Goal: Task Accomplishment & Management: Complete application form

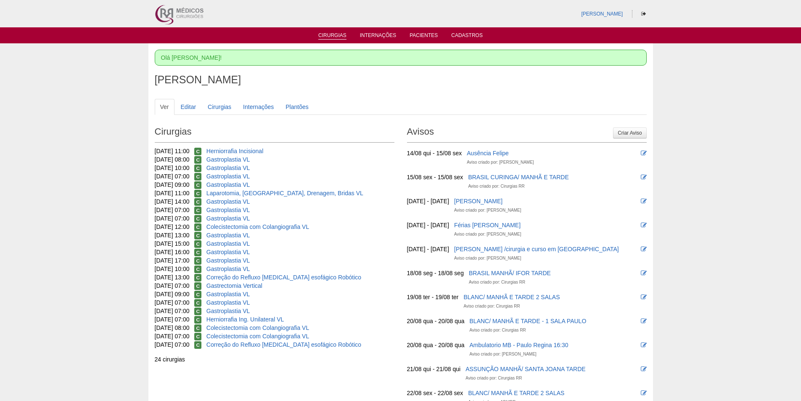
click at [337, 38] on link "Cirurgias" at bounding box center [332, 35] width 28 height 7
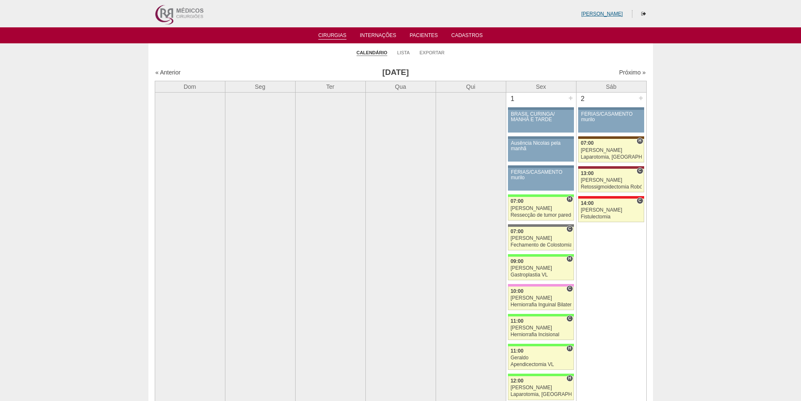
click at [610, 12] on link "[PERSON_NAME]" at bounding box center [602, 14] width 42 height 6
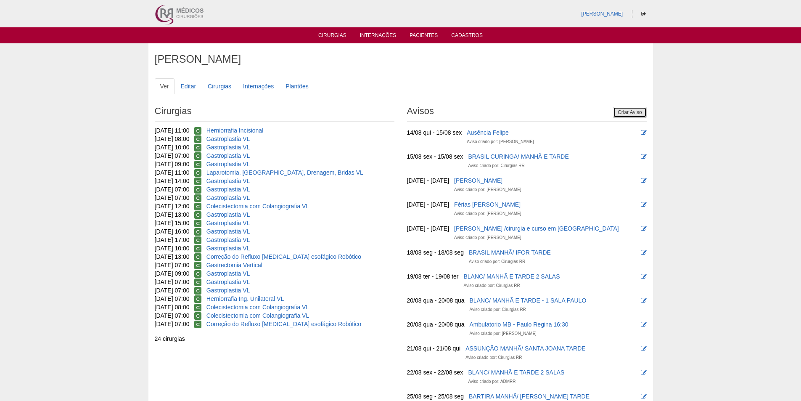
click at [625, 113] on link "Criar Aviso" at bounding box center [629, 112] width 33 height 11
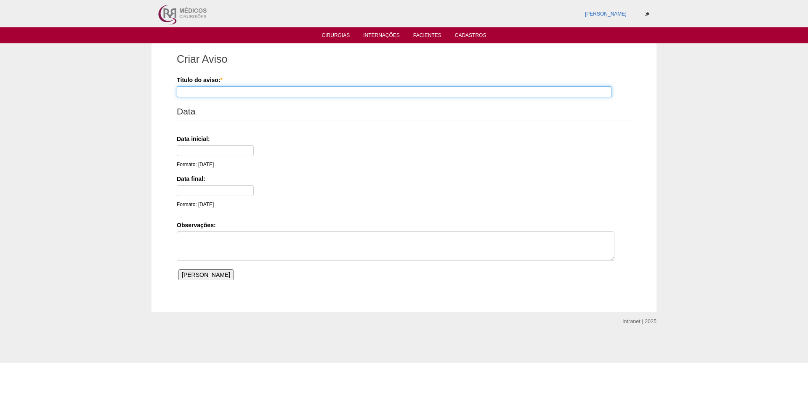
click at [201, 92] on input "Título do aviso: *" at bounding box center [394, 91] width 435 height 11
type input "Ricardo Fernandes Amb do Maria 8:30 as 10:30"
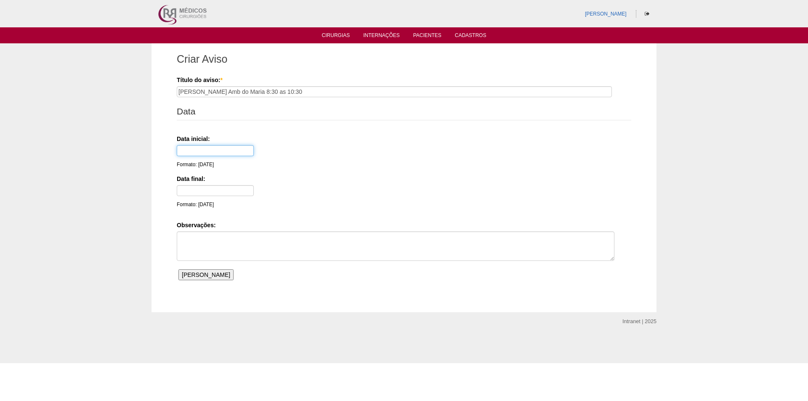
click at [196, 151] on input "text" at bounding box center [215, 150] width 77 height 11
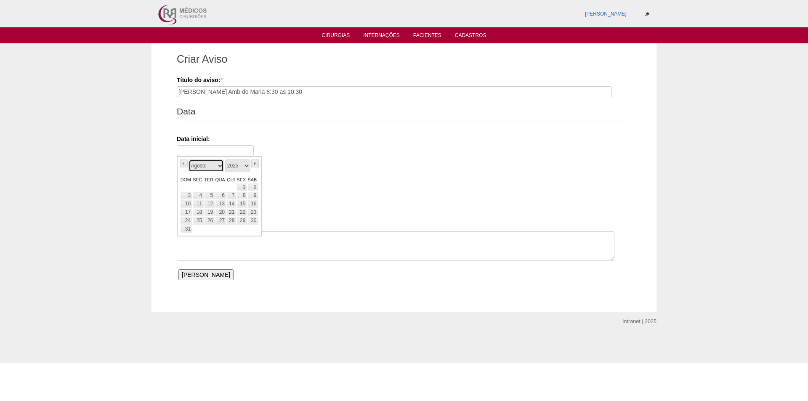
click at [191, 168] on select "Janeiro Fevereiro Março Abril Maio Junho Julho Agosto Setembro Outubro Novembro…" at bounding box center [205, 165] width 35 height 13
click at [210, 211] on link "21" at bounding box center [209, 212] width 11 height 8
type input "21/10/25"
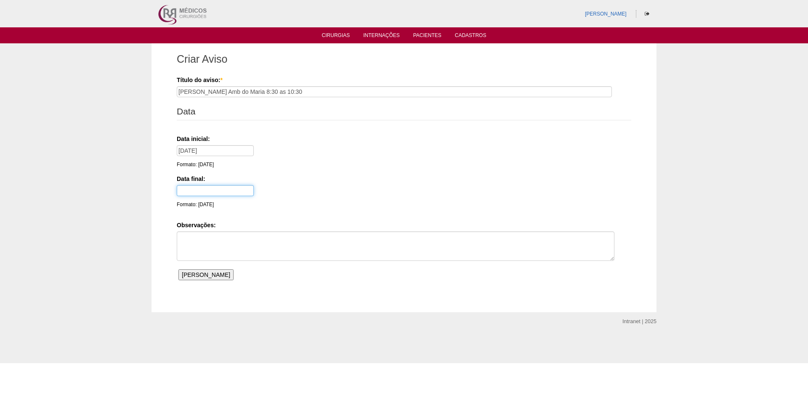
click at [196, 192] on input "text" at bounding box center [215, 190] width 77 height 11
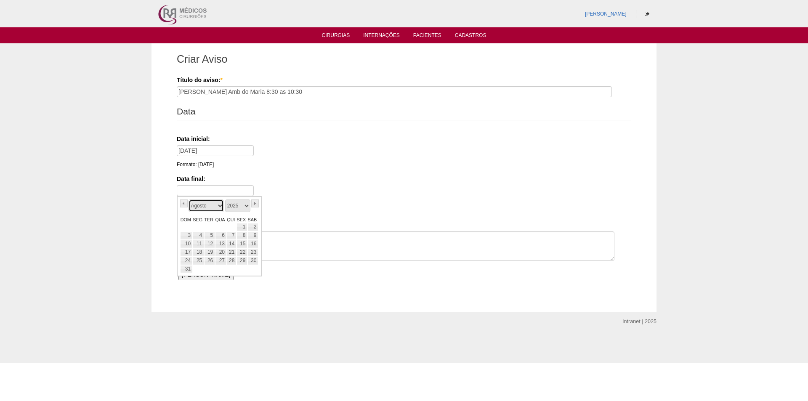
click at [195, 210] on select "Janeiro Fevereiro Março Abril Maio Junho Julho Agosto Setembro Outubro Novembro…" at bounding box center [205, 205] width 35 height 13
click at [209, 253] on link "21" at bounding box center [209, 252] width 11 height 8
type input "21/10/25"
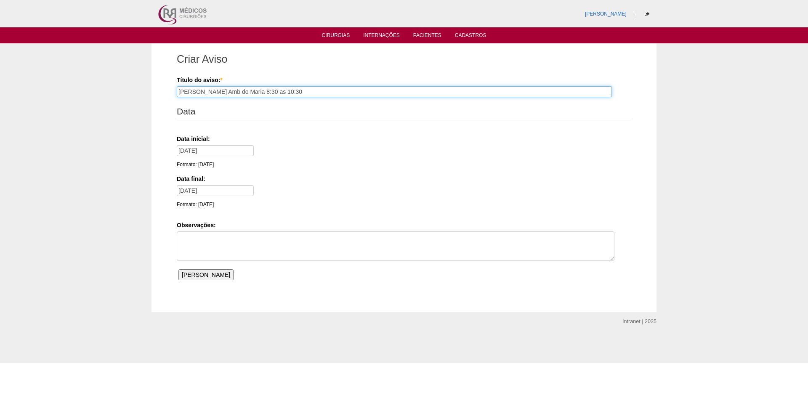
click at [275, 92] on input "Ricardo Fernandes Amb do Maria 8:30 as 10:30" at bounding box center [394, 91] width 435 height 11
click at [300, 92] on input "Ricardo Fernandes Amb do Maria 8:00 as 10:30" at bounding box center [394, 91] width 435 height 11
type input "Ricardo Fernandes Amb do Maria 8:00 as 10:00"
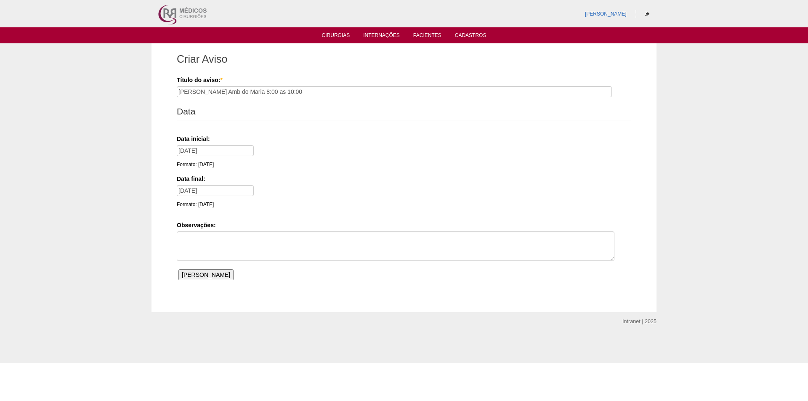
click at [308, 140] on label "Data inicial:" at bounding box center [402, 139] width 451 height 8
click at [191, 273] on input "Salvar Aviso" at bounding box center [205, 274] width 55 height 11
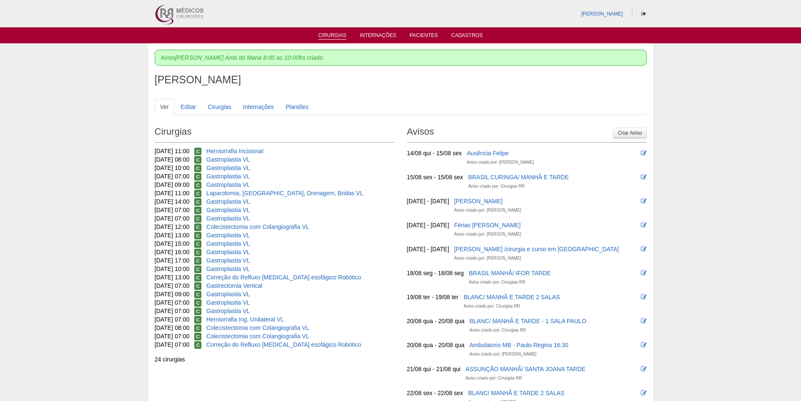
click at [334, 36] on link "Cirurgias" at bounding box center [332, 35] width 28 height 7
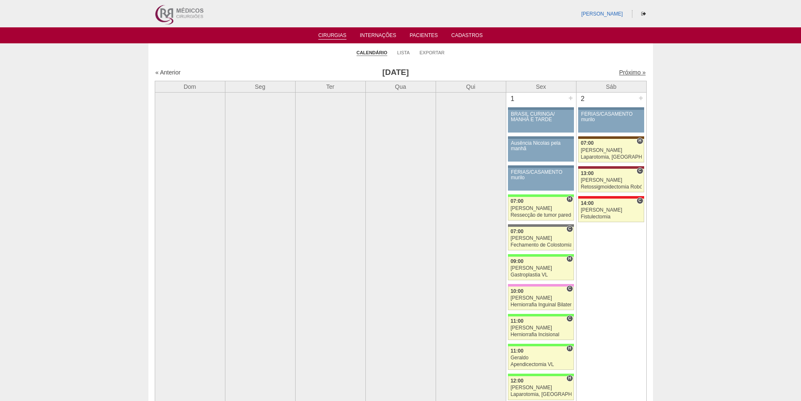
click at [620, 71] on link "Próximo »" at bounding box center [632, 72] width 27 height 7
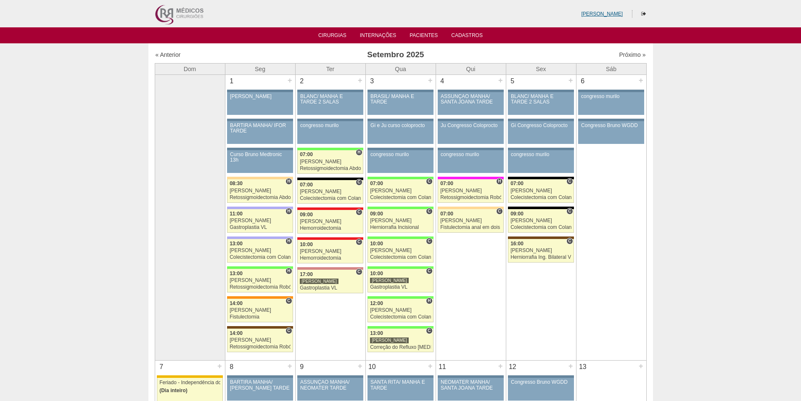
click at [603, 13] on link "[PERSON_NAME]" at bounding box center [602, 14] width 42 height 6
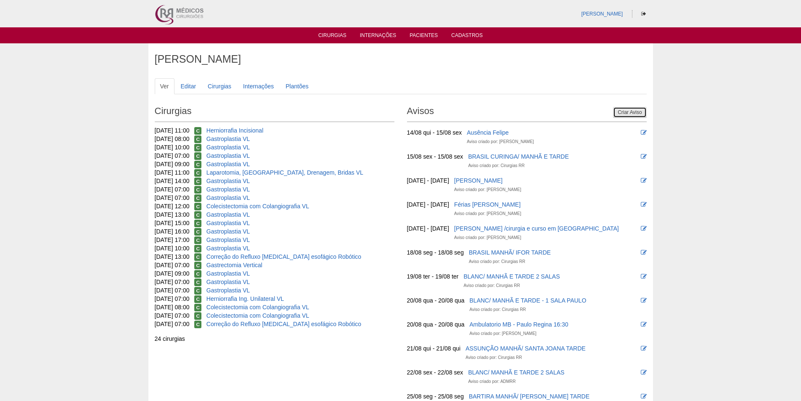
click at [623, 112] on link "Criar Aviso" at bounding box center [629, 112] width 33 height 11
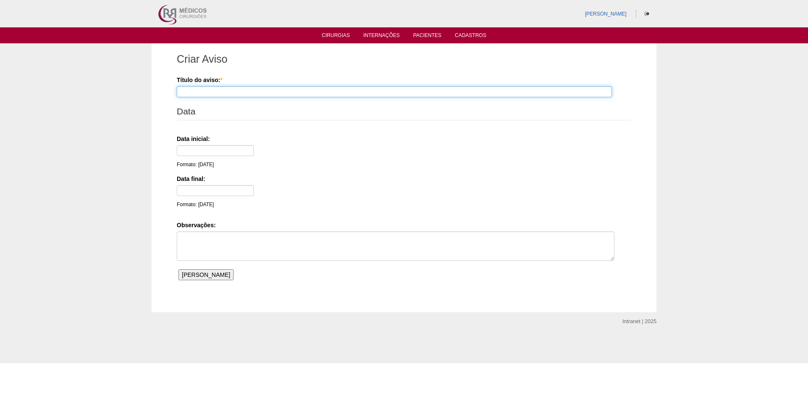
drag, startPoint x: 200, startPoint y: 90, endPoint x: 200, endPoint y: 83, distance: 7.2
click at [200, 87] on input "Título do aviso: *" at bounding box center [394, 91] width 435 height 11
type input "Ricardo Fernandes Amb Maria 8:00 as 11:00"
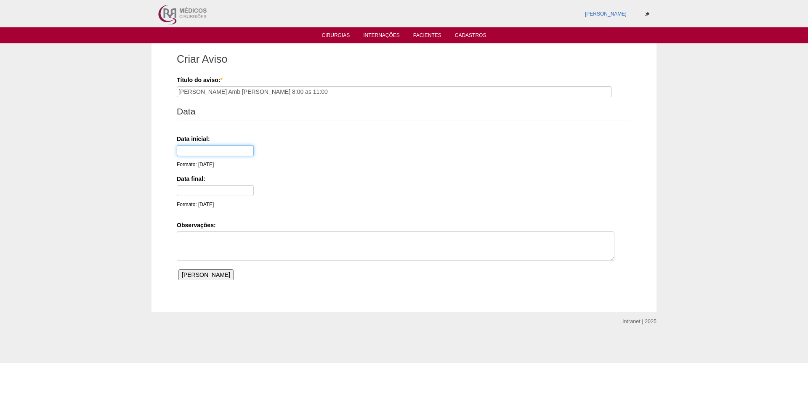
click at [187, 152] on input "text" at bounding box center [215, 150] width 77 height 11
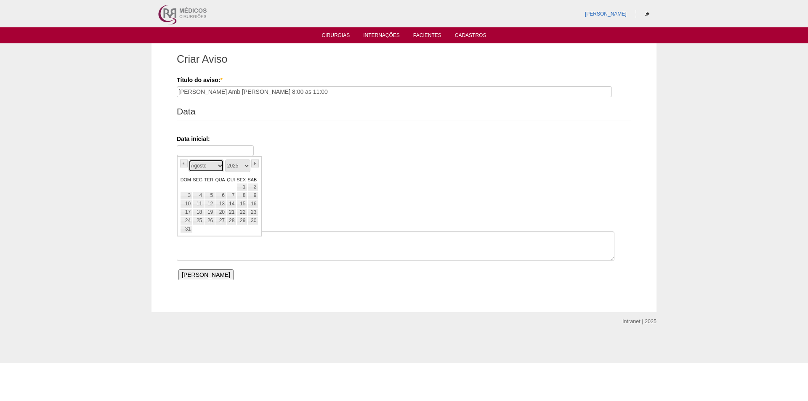
click at [196, 167] on select "Janeiro Fevereiro Março Abril Maio Junho Julho Agosto Setembro Outubro Novembro…" at bounding box center [205, 165] width 35 height 13
click at [209, 203] on link "16" at bounding box center [209, 204] width 11 height 8
type input "16/12/25"
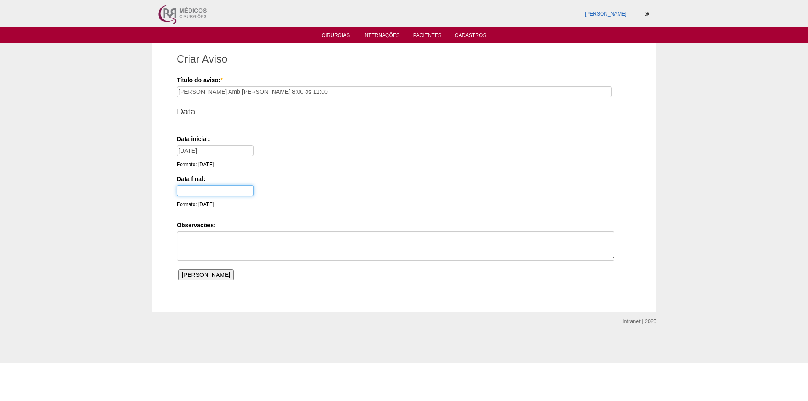
click at [203, 190] on input "text" at bounding box center [215, 190] width 77 height 11
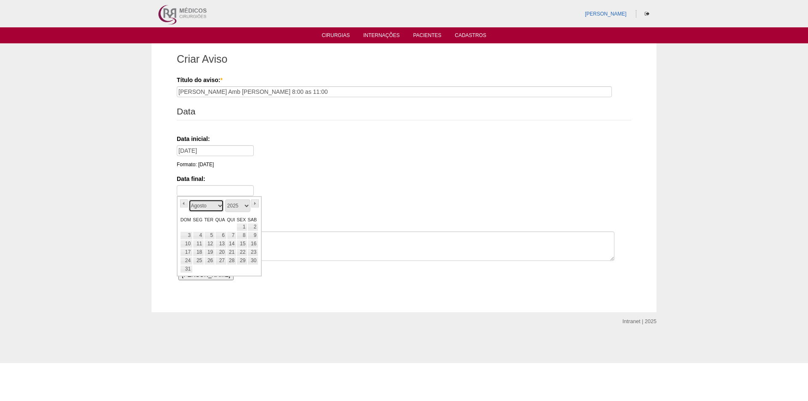
click at [191, 207] on select "Janeiro Fevereiro Março Abril Maio Junho Julho Agosto Setembro Outubro Novembro…" at bounding box center [205, 205] width 35 height 13
click at [212, 242] on link "16" at bounding box center [209, 244] width 11 height 8
type input "16/12/25"
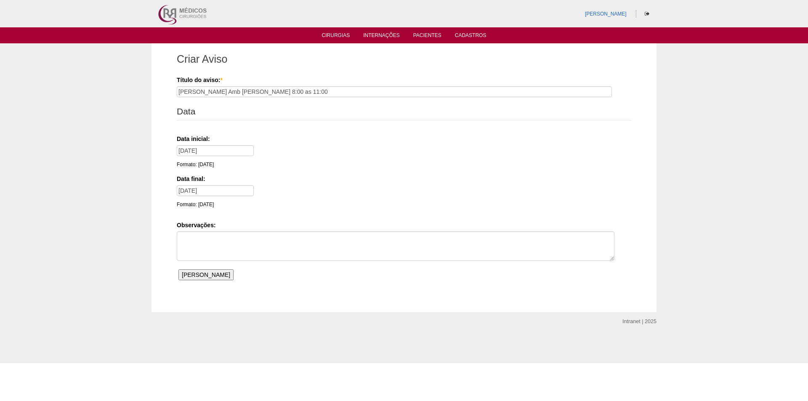
click at [198, 275] on input "Salvar Aviso" at bounding box center [205, 274] width 55 height 11
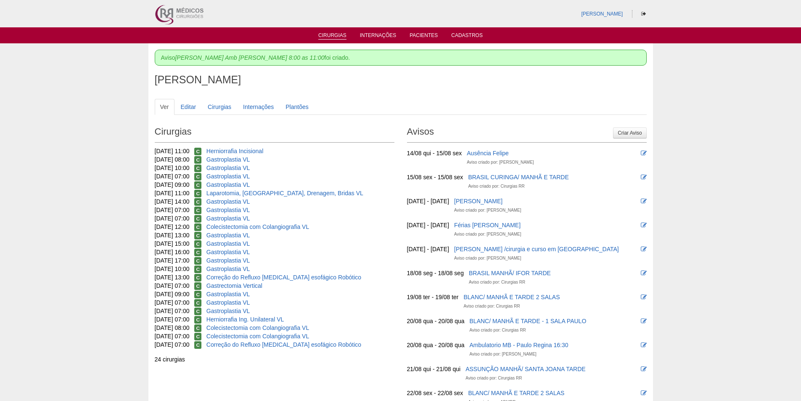
click at [329, 34] on link "Cirurgias" at bounding box center [332, 35] width 28 height 7
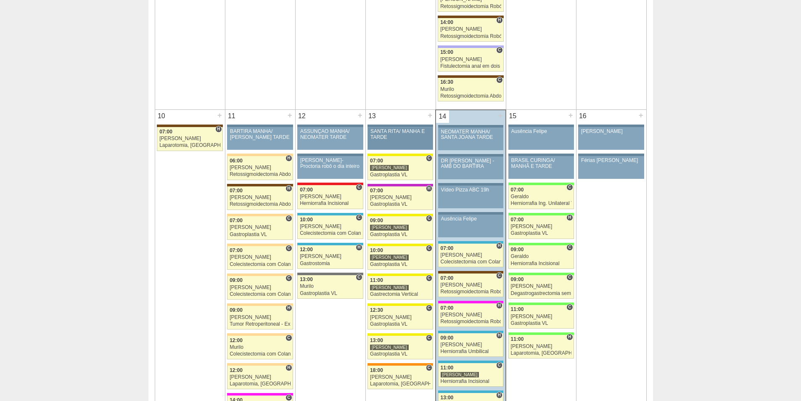
scroll to position [883, 0]
